Goal: Information Seeking & Learning: Learn about a topic

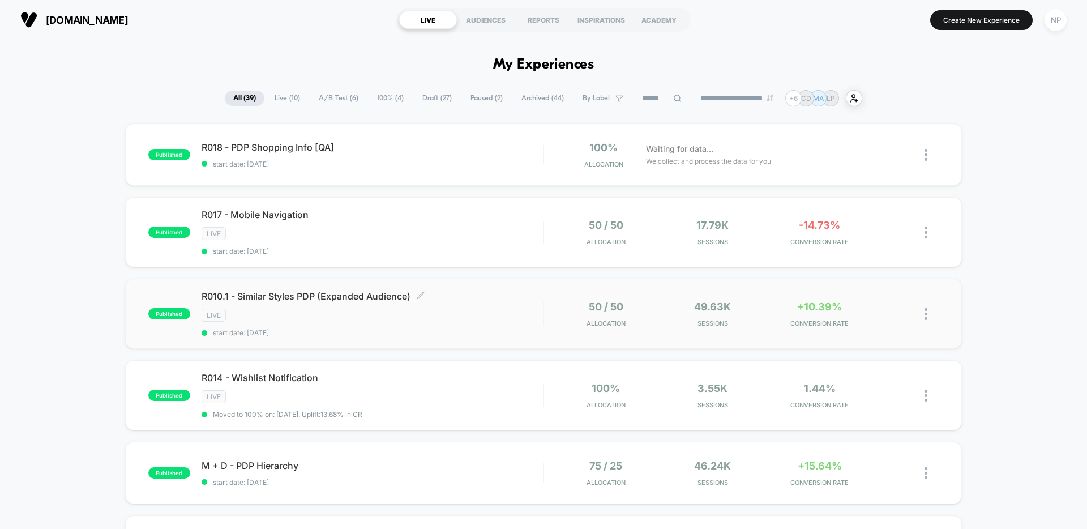
click at [471, 319] on div "LIVE" at bounding box center [373, 315] width 342 height 13
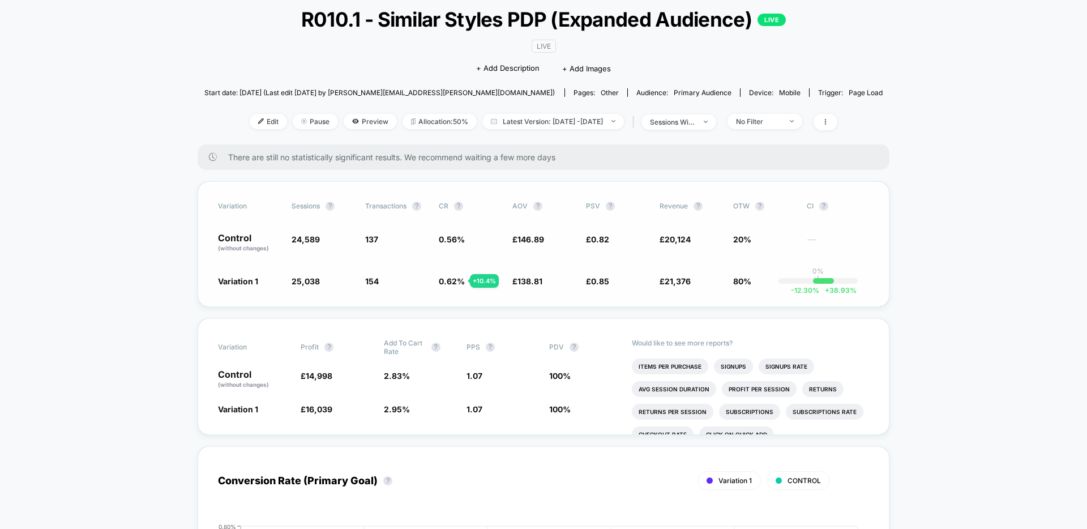
scroll to position [88, 0]
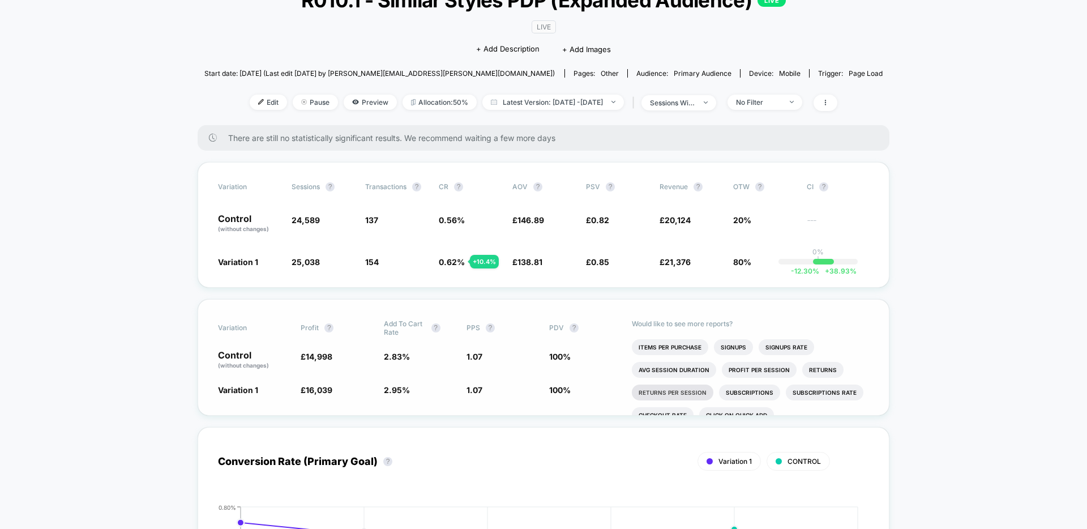
click at [679, 391] on li "Returns Per Session" at bounding box center [673, 393] width 82 height 16
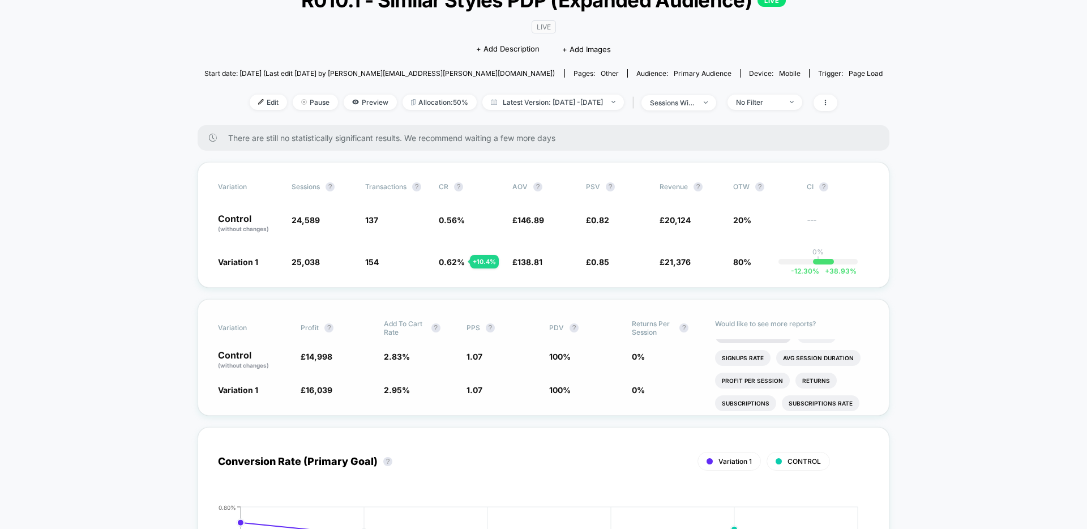
scroll to position [0, 0]
click at [598, 206] on div "Variation Sessions ? Transactions ? CR ? AOV ? PSV ? Revenue ? OTW ? CI ? Contr…" at bounding box center [544, 225] width 692 height 126
